Goal: Transaction & Acquisition: Purchase product/service

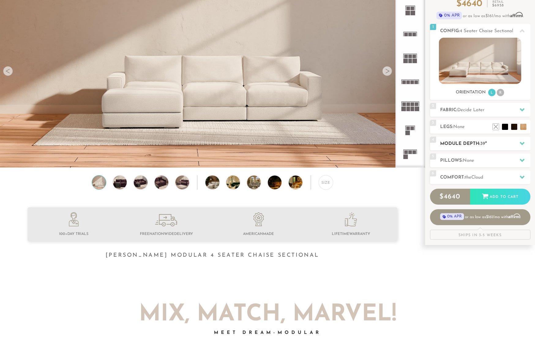
scroll to position [64, 0]
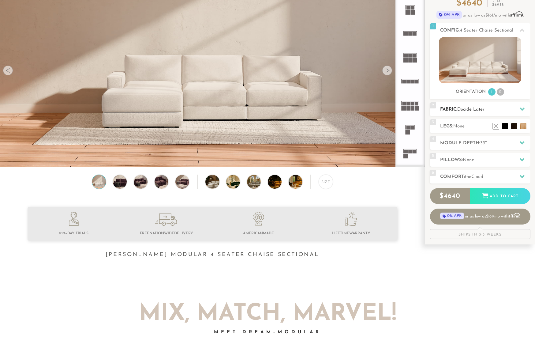
click at [518, 108] on div at bounding box center [522, 109] width 13 height 13
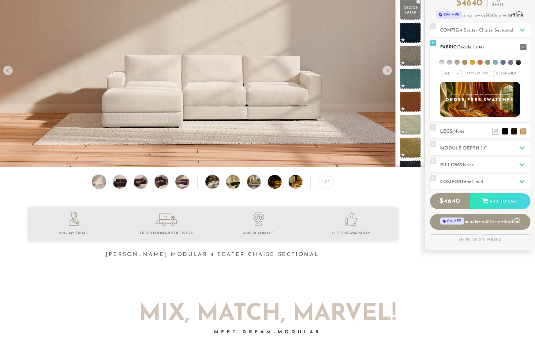
click at [475, 74] on span "Pet/Kid Use x" at bounding box center [478, 73] width 28 height 7
click at [445, 64] on ul at bounding box center [480, 60] width 87 height 11
click at [443, 63] on li at bounding box center [442, 62] width 5 height 5
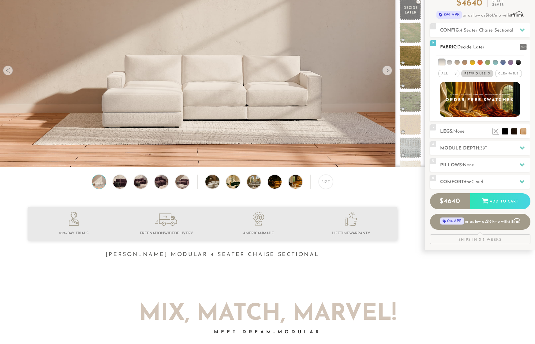
click at [450, 62] on li at bounding box center [449, 62] width 5 height 5
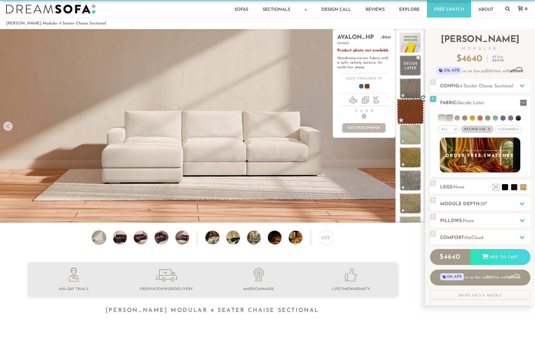
scroll to position [8, 0]
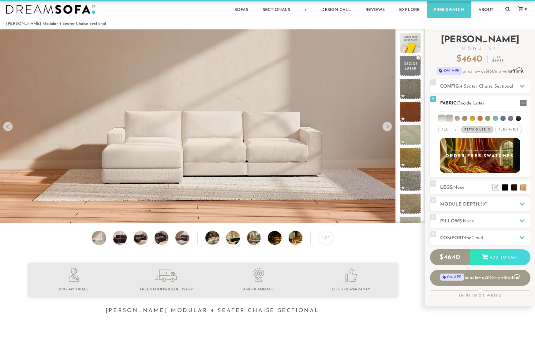
click at [500, 130] on span "Cleanable x" at bounding box center [509, 129] width 26 height 7
click at [503, 130] on span "Cleanable x" at bounding box center [508, 129] width 31 height 7
click at [478, 129] on span "Pet/Kid Use x" at bounding box center [478, 129] width 32 height 7
click at [443, 117] on li at bounding box center [442, 118] width 6 height 6
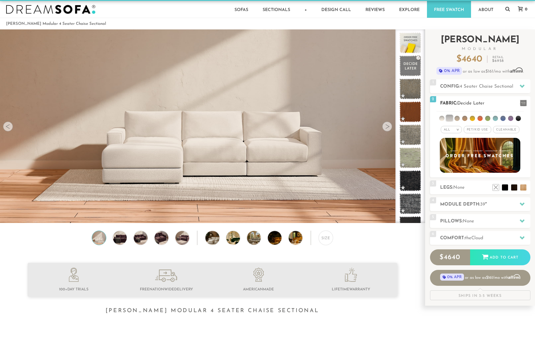
click at [449, 117] on li at bounding box center [450, 118] width 6 height 6
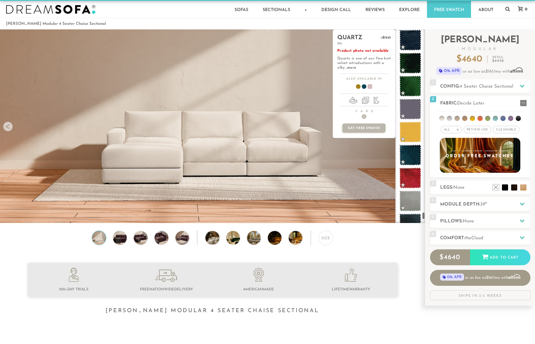
scroll to position [4760, 0]
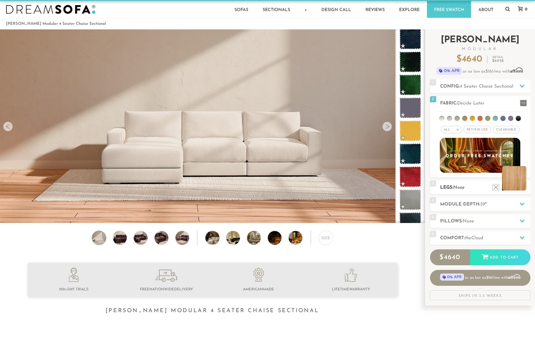
click at [525, 187] on li at bounding box center [514, 178] width 25 height 25
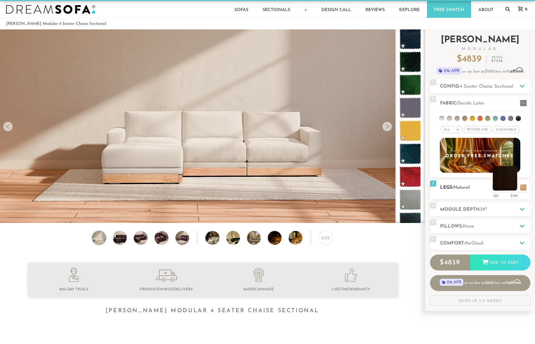
click at [513, 189] on li at bounding box center [505, 178] width 25 height 25
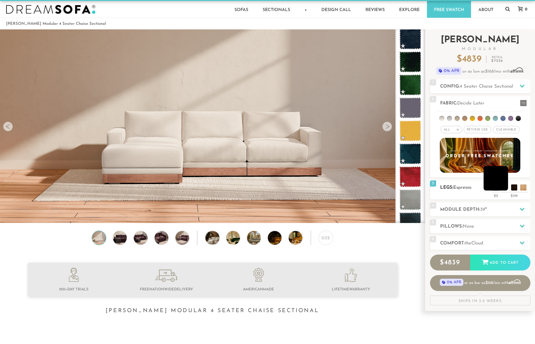
click at [506, 187] on li at bounding box center [496, 178] width 25 height 25
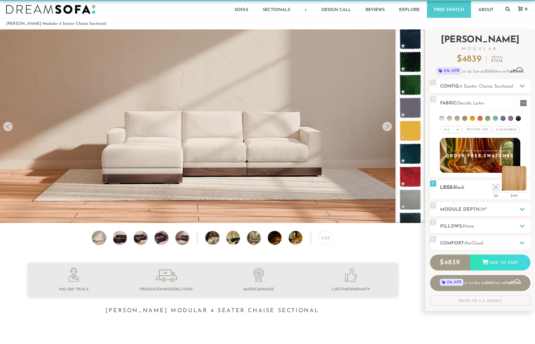
click at [524, 188] on li at bounding box center [514, 178] width 25 height 25
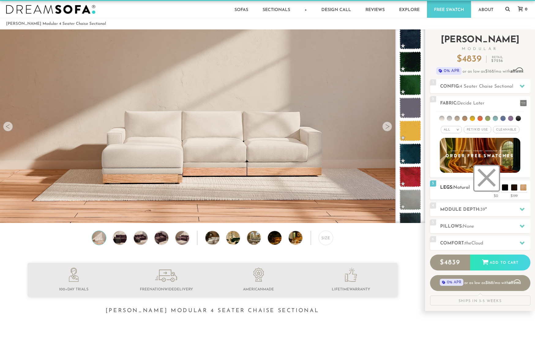
click at [495, 188] on li at bounding box center [487, 178] width 25 height 25
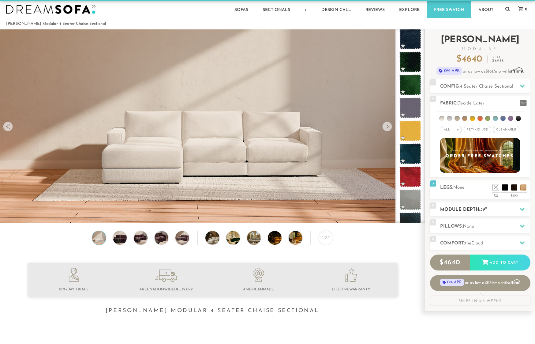
click at [486, 211] on span "39" at bounding box center [483, 209] width 5 height 5
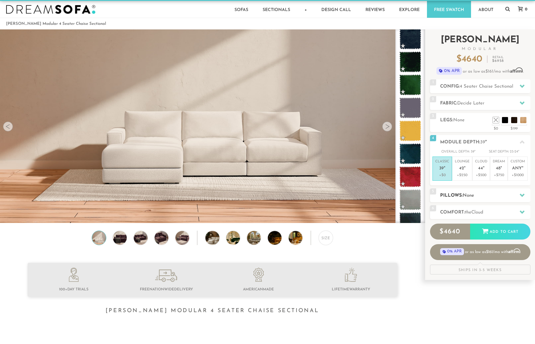
click at [483, 198] on h2 "Pillows: None" at bounding box center [485, 195] width 90 height 7
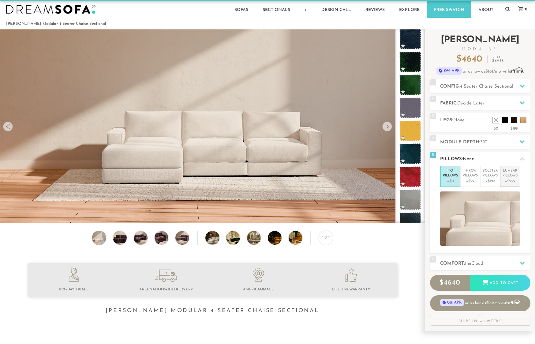
click at [510, 178] on p "Lumbar Pillows" at bounding box center [510, 173] width 15 height 10
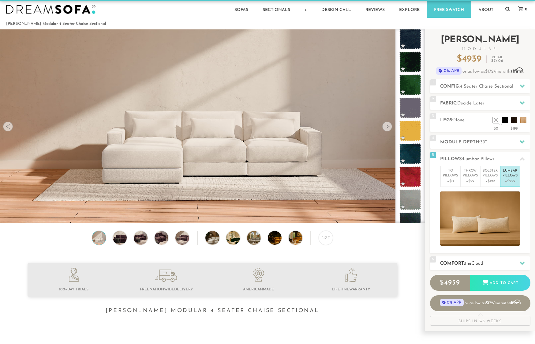
click at [518, 262] on div at bounding box center [522, 263] width 13 height 13
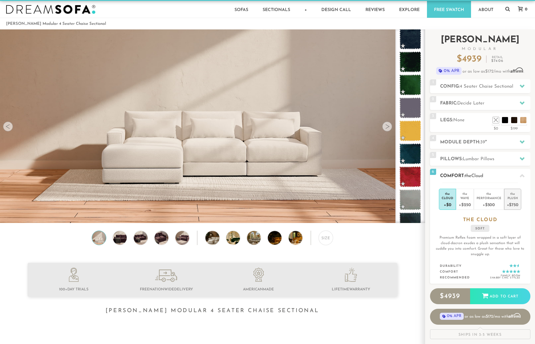
click at [514, 202] on div "+$750" at bounding box center [513, 204] width 12 height 9
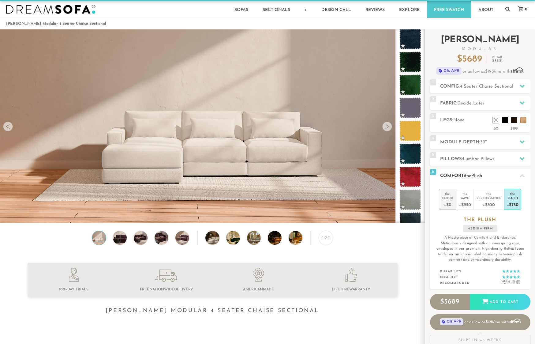
click at [450, 199] on div "Cloud" at bounding box center [448, 198] width 12 height 4
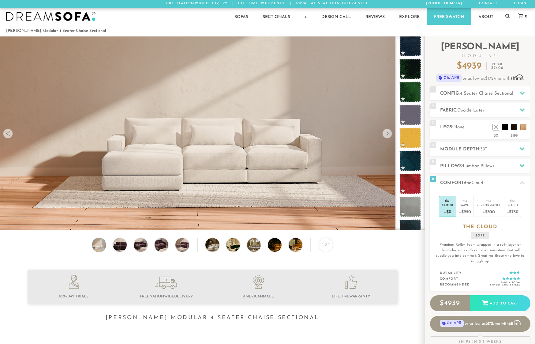
scroll to position [0, 0]
